Goal: Task Accomplishment & Management: Manage account settings

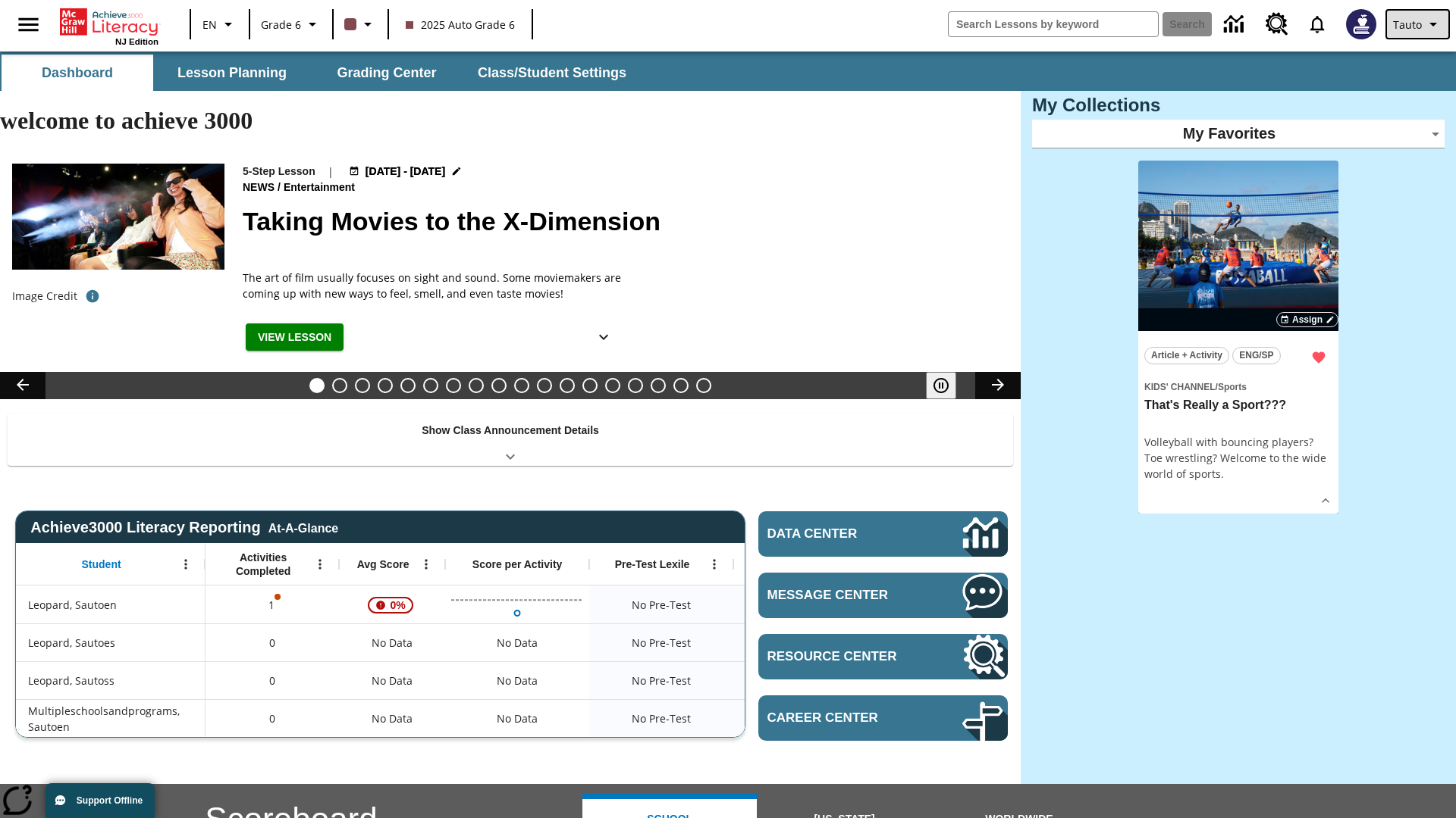
click at [1418, 24] on span "Tauto" at bounding box center [1407, 25] width 29 height 16
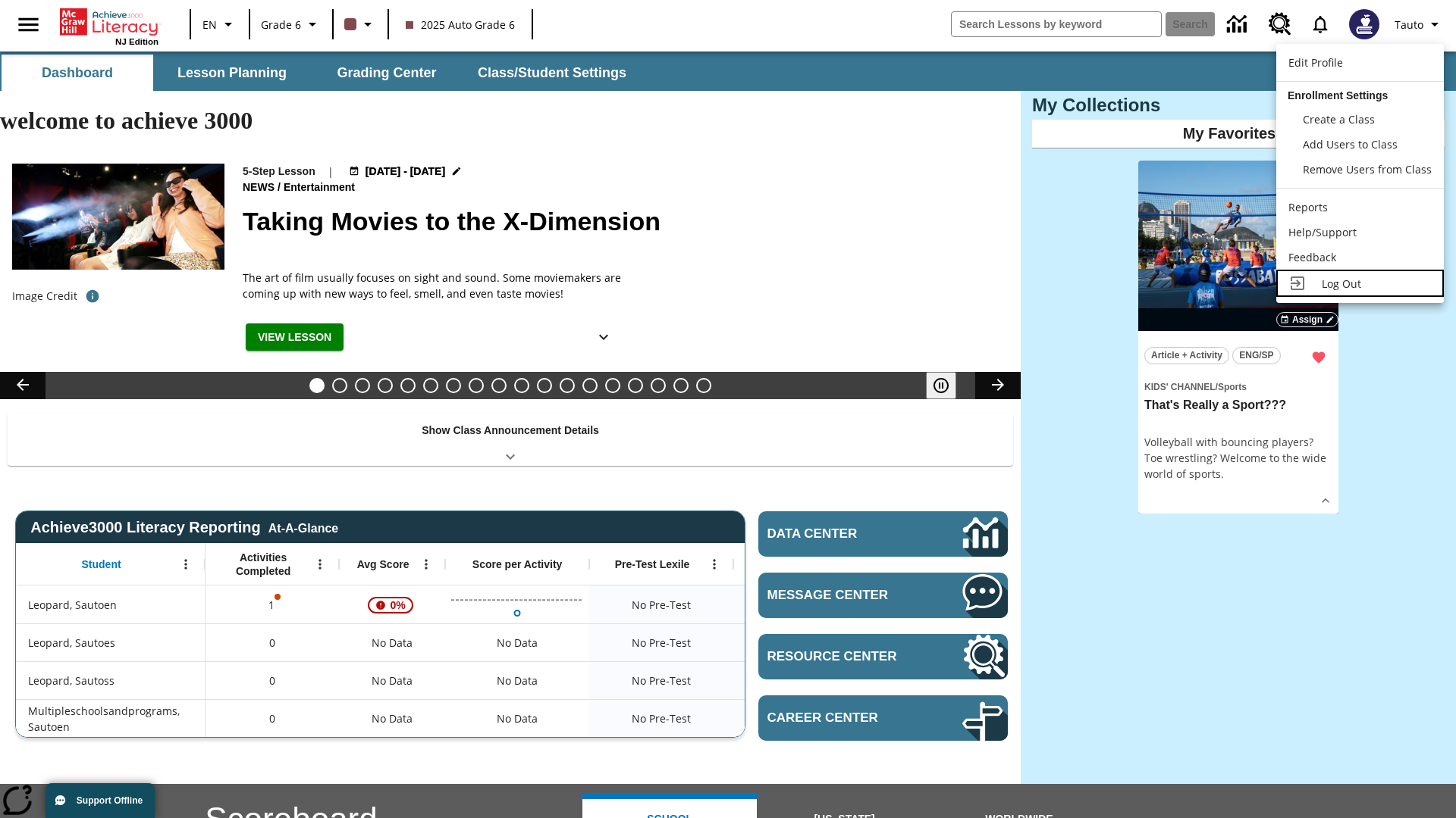
click at [1360, 284] on span "Log Out" at bounding box center [1341, 284] width 39 height 14
